Goal: Complete application form: Complete application form

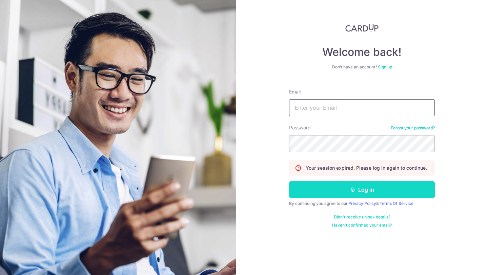
type input "[EMAIL_ADDRESS][DOMAIN_NAME]"
click at [381, 190] on button "Log in" at bounding box center [362, 189] width 146 height 17
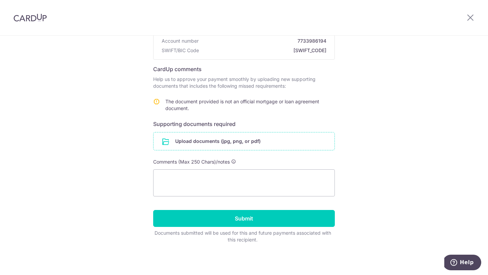
click at [246, 145] on input "file" at bounding box center [244, 142] width 181 height 18
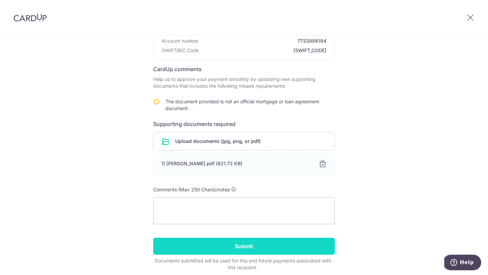
click at [281, 246] on input "Submit" at bounding box center [244, 246] width 182 height 17
